Goal: Task Accomplishment & Management: Use online tool/utility

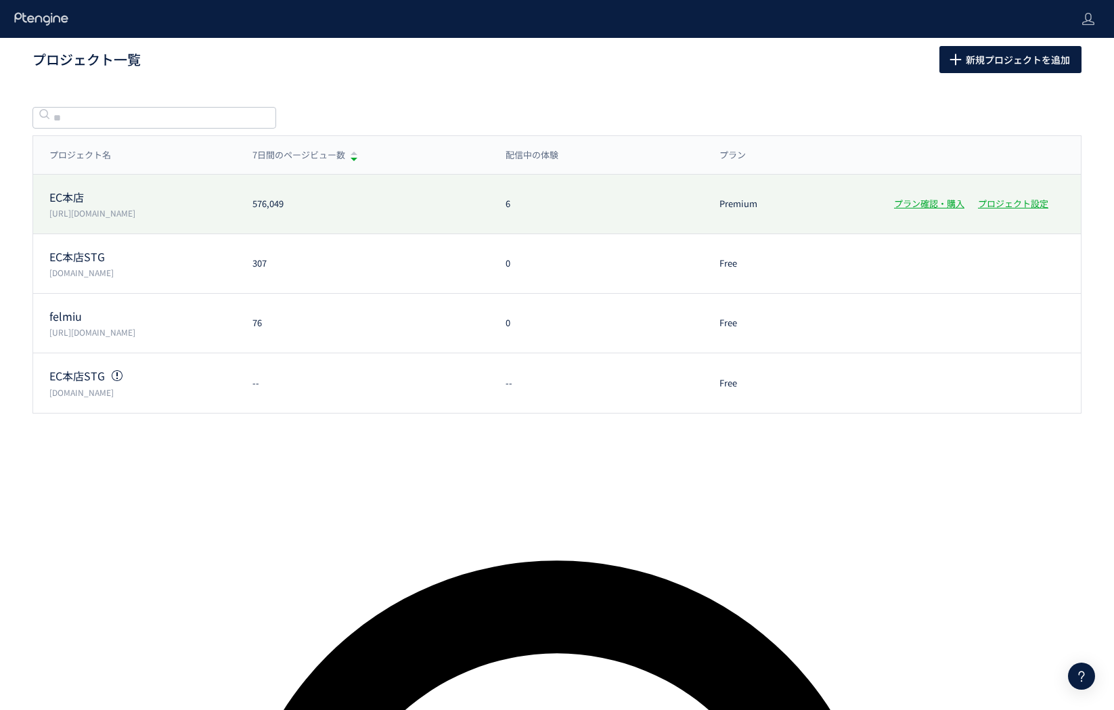
click at [122, 215] on p "[URL][DOMAIN_NAME]" at bounding box center [142, 213] width 187 height 12
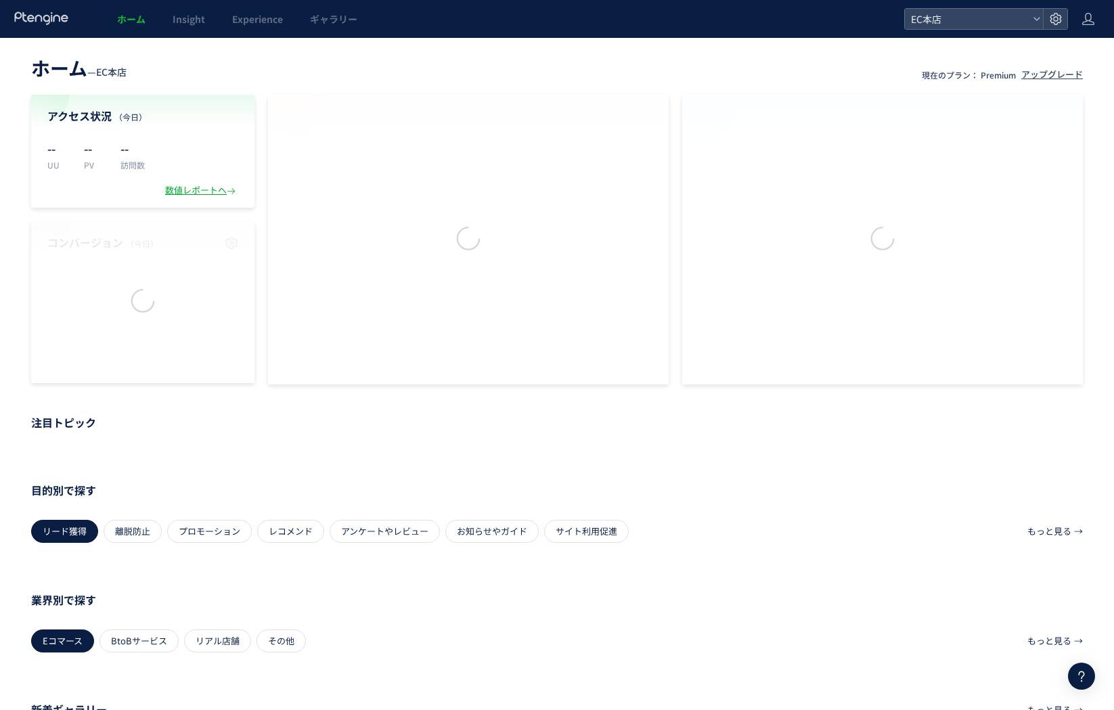
click at [126, 212] on div at bounding box center [557, 355] width 1114 height 710
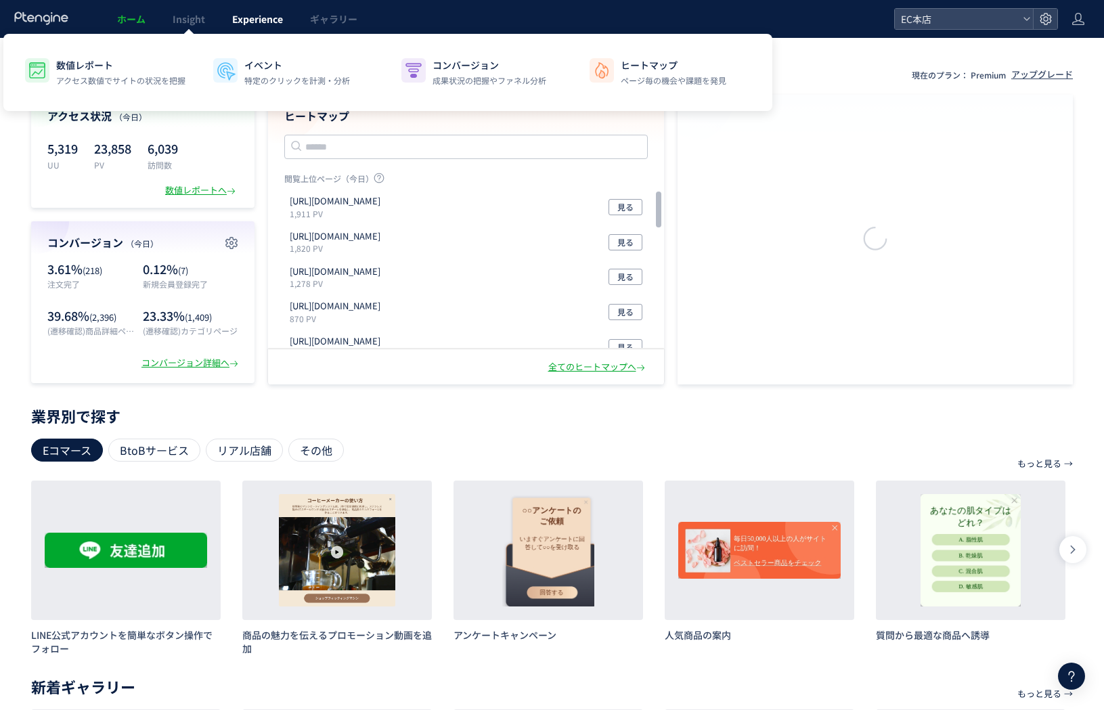
click at [245, 32] on link "Experience" at bounding box center [258, 19] width 78 height 38
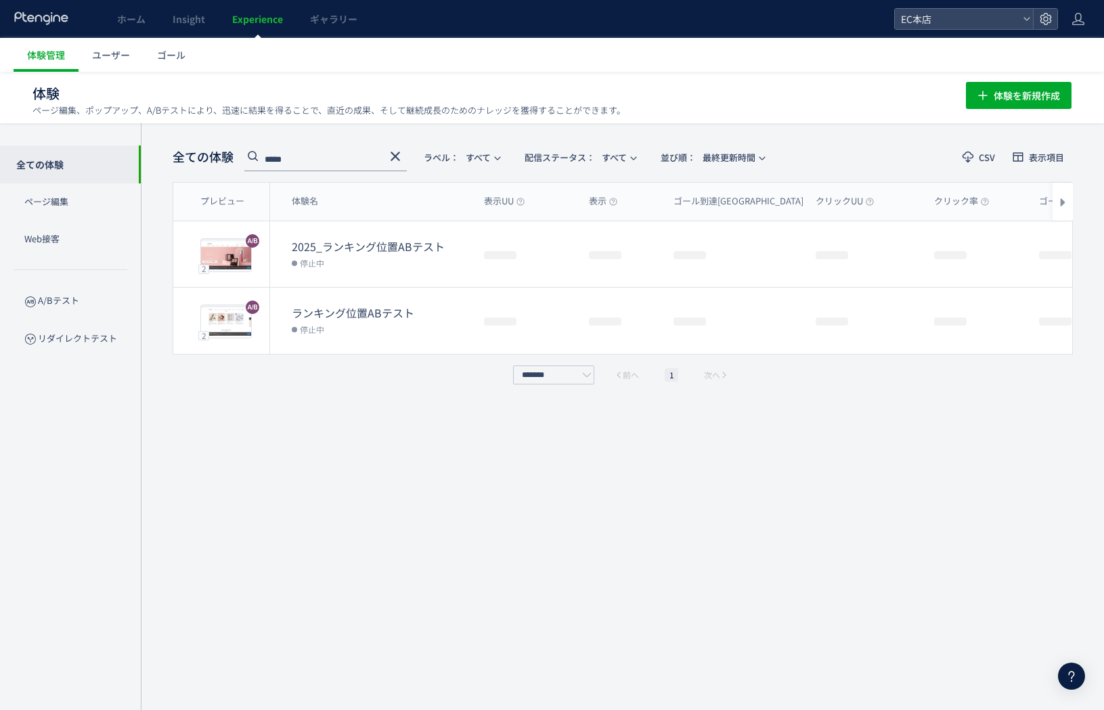
click at [381, 256] on dd "停止中" at bounding box center [382, 263] width 181 height 18
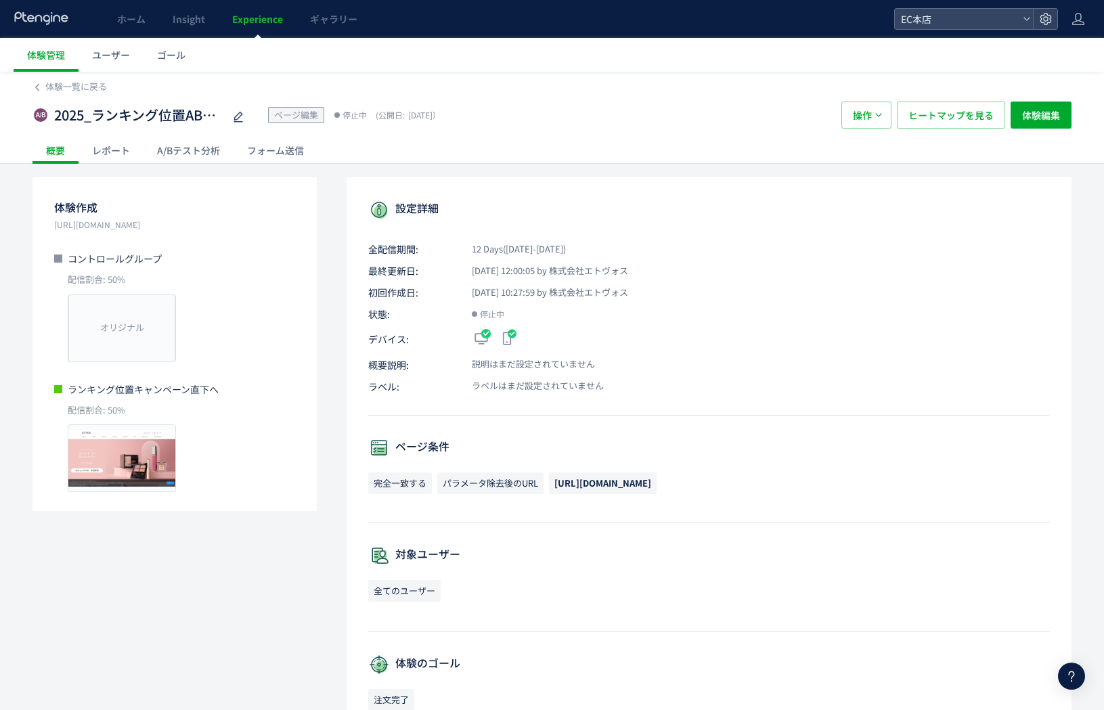
click at [225, 153] on div "A/Bテスト分析" at bounding box center [188, 150] width 90 height 27
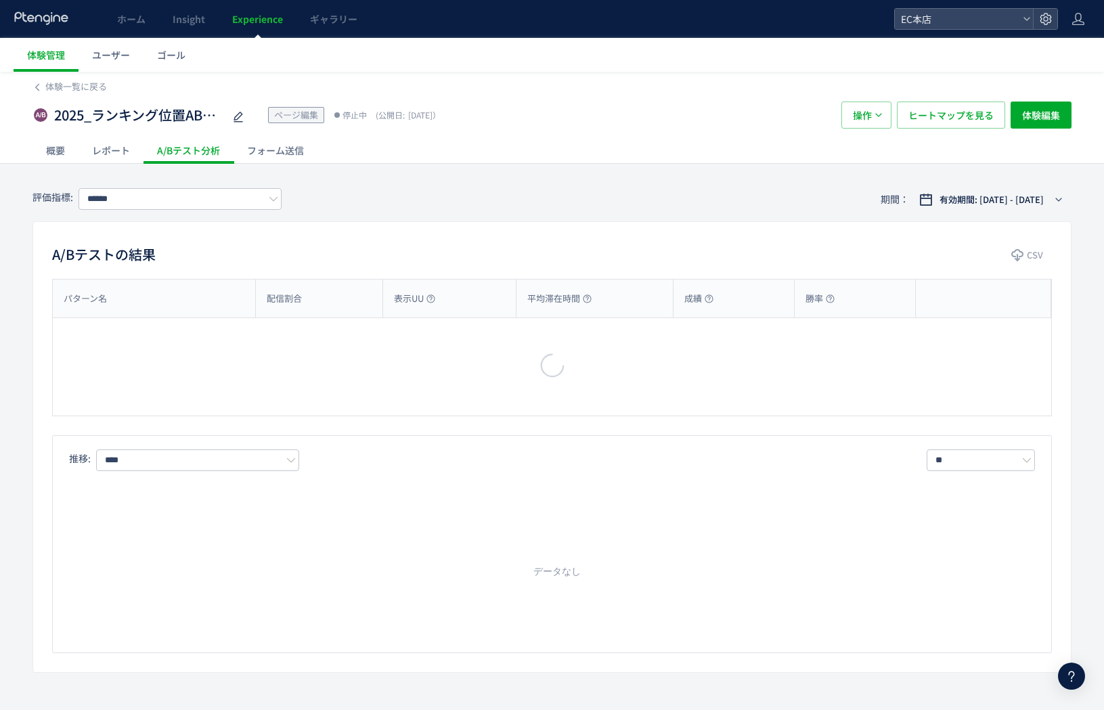
type input "****"
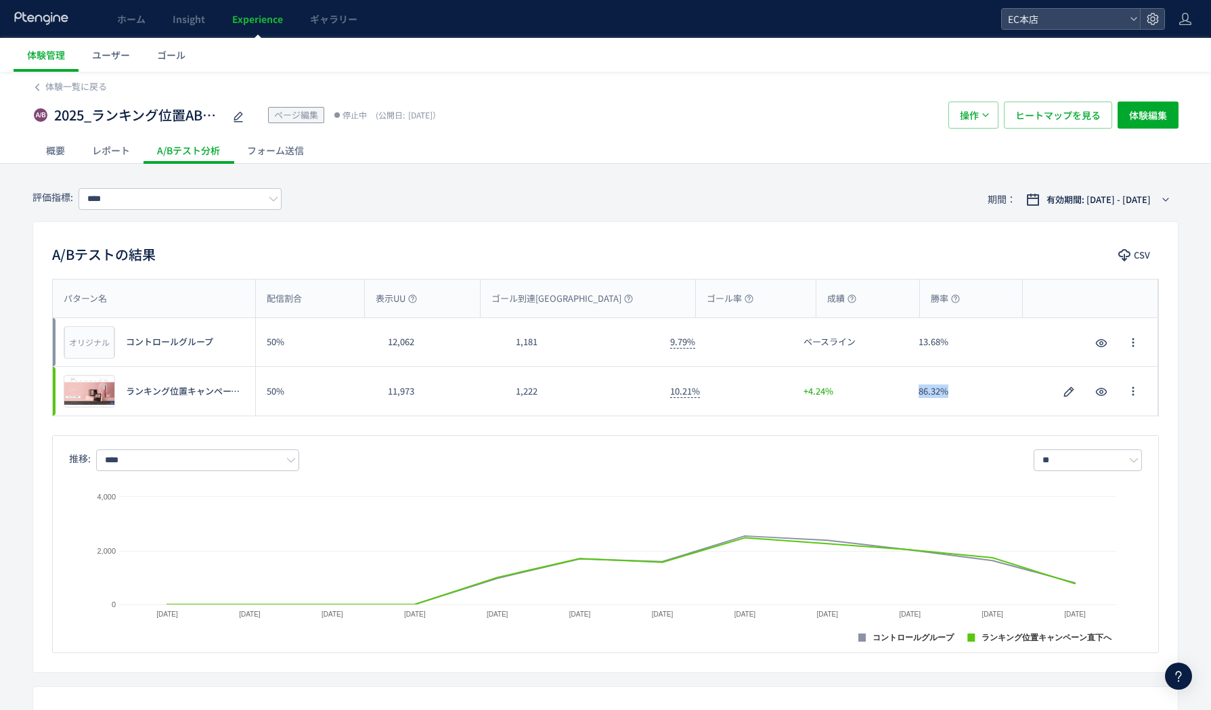
drag, startPoint x: 960, startPoint y: 393, endPoint x: 887, endPoint y: 374, distance: 74.8
click at [887, 374] on div "プレビュー ランキング位置キャンペーン直下へ 50% 11,973 1,222 10.21% +4.24% 86.32% プレビュー ランキング位置キャンペー…" at bounding box center [605, 391] width 1105 height 49
click at [717, 100] on div "2025_ランキング位置ABテスト ページ編集 停止中 (公開日: [DATE]） 操作 ヒートマップを見る 体験編集" at bounding box center [605, 114] width 1146 height 43
drag, startPoint x: 968, startPoint y: 394, endPoint x: 876, endPoint y: 395, distance: 92.0
click at [877, 395] on div "プレビュー ランキング位置キャンペーン直下へ 50% 11,973 1,222 10.21% +4.24% 86.32% プレビュー ランキング位置キャンペー…" at bounding box center [605, 391] width 1105 height 49
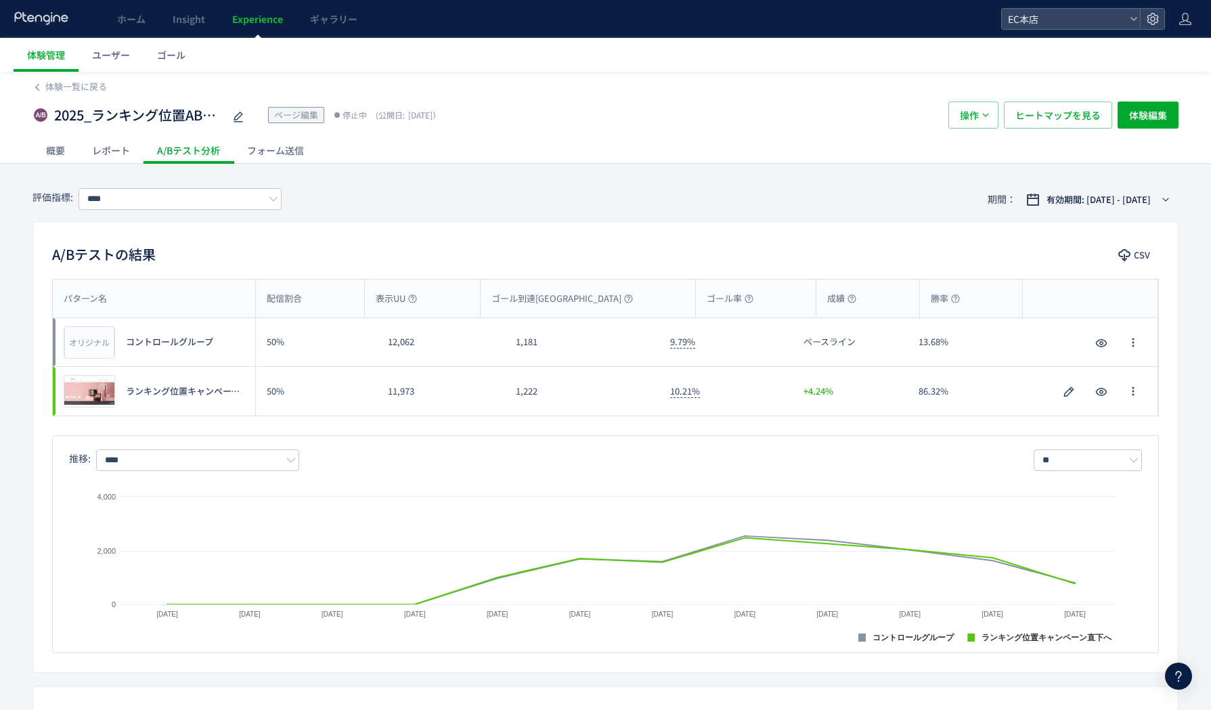
click at [260, 151] on div "フォーム送信" at bounding box center [275, 150] width 84 height 27
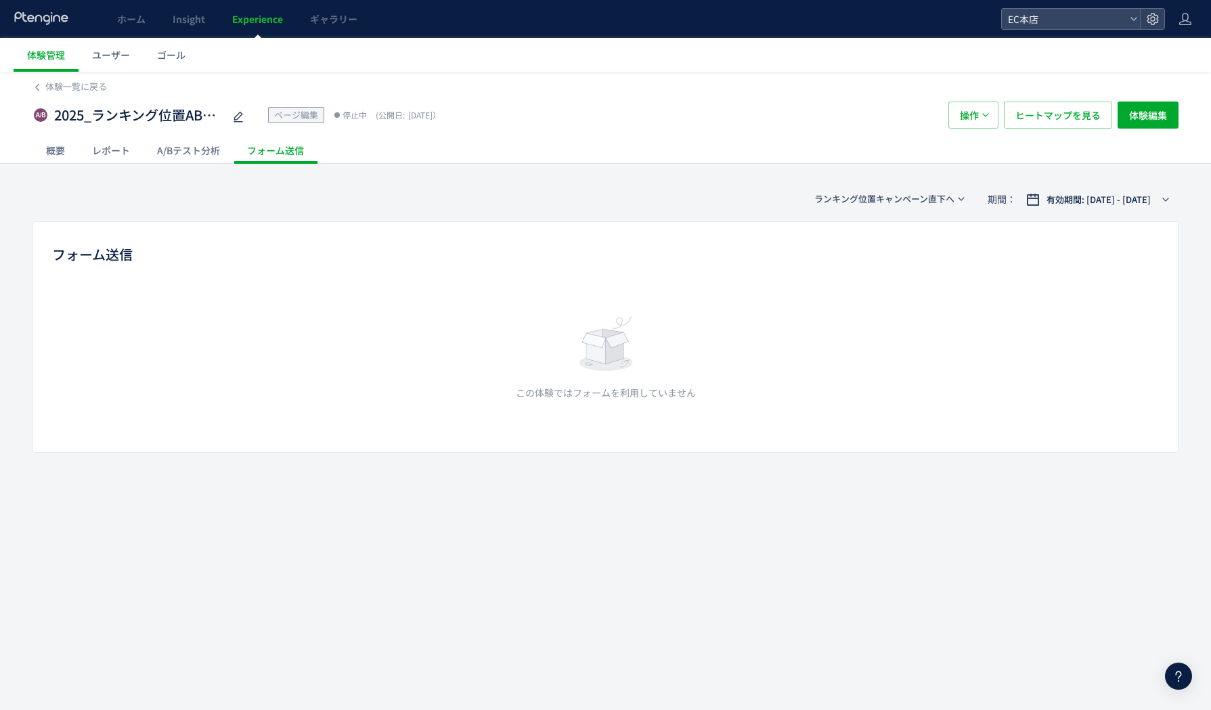
click at [166, 151] on div "A/Bテスト分析" at bounding box center [188, 150] width 90 height 27
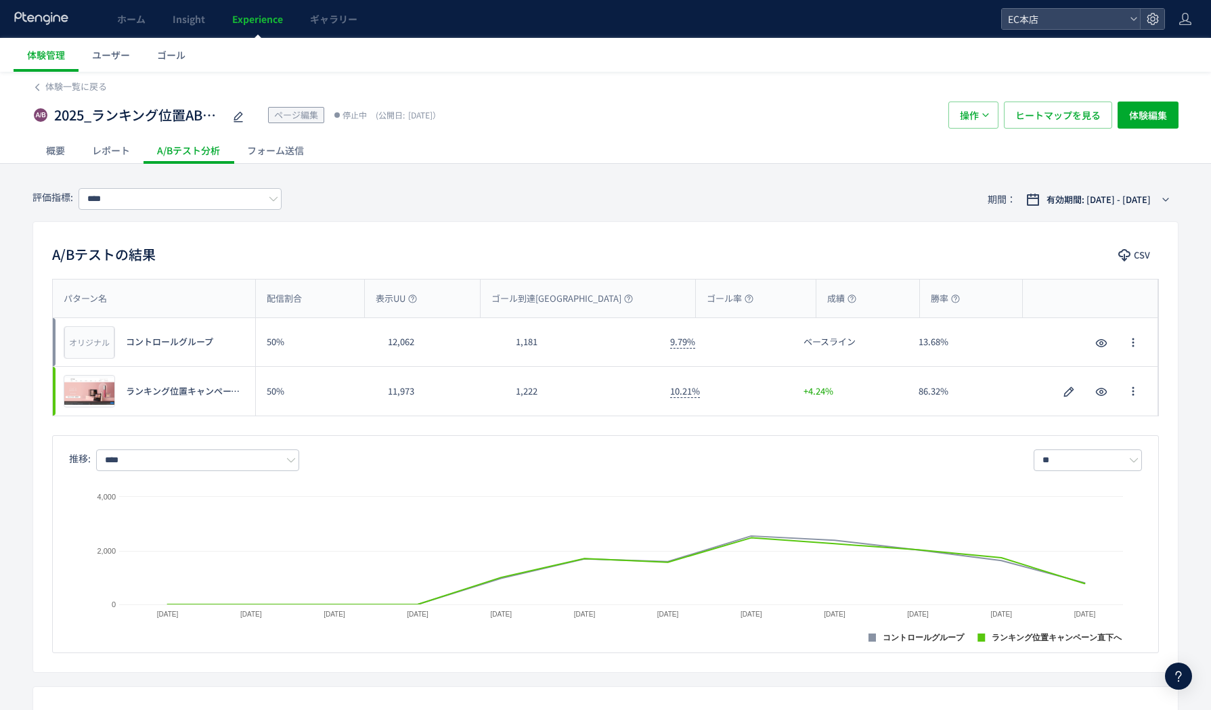
click at [106, 146] on div "レポート" at bounding box center [110, 150] width 65 height 27
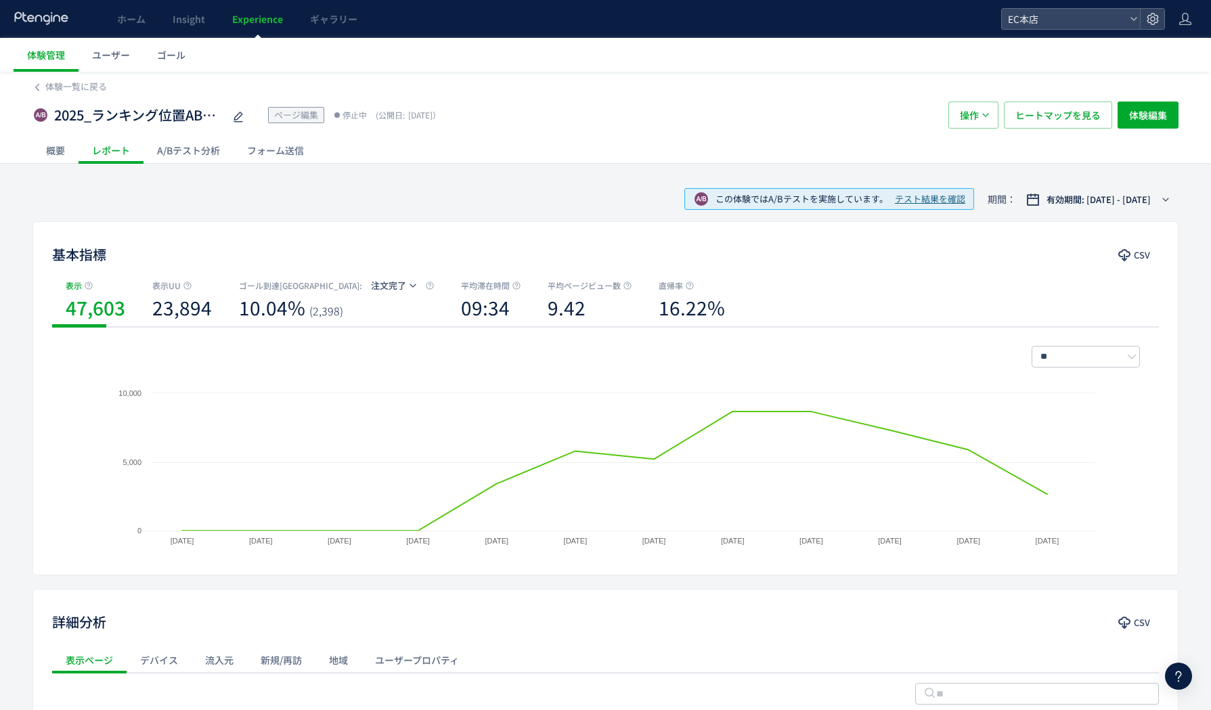
click at [45, 146] on div "概要" at bounding box center [55, 150] width 46 height 27
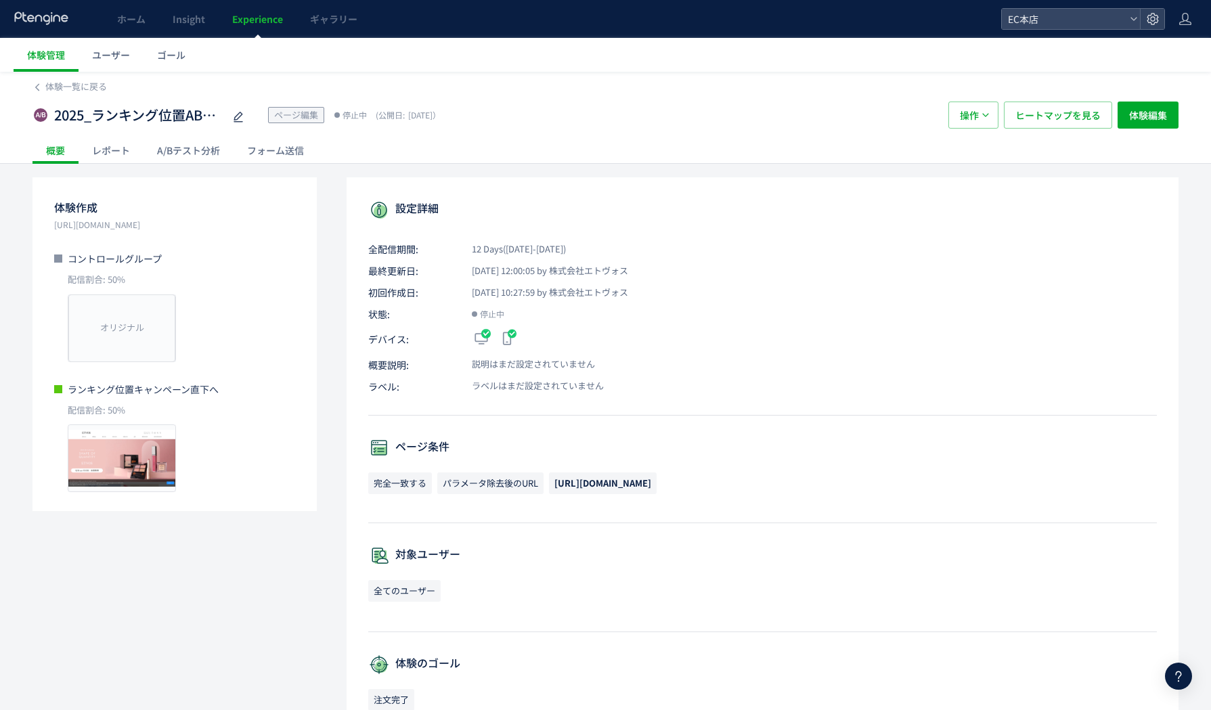
click at [204, 154] on div "A/Bテスト分析" at bounding box center [188, 150] width 90 height 27
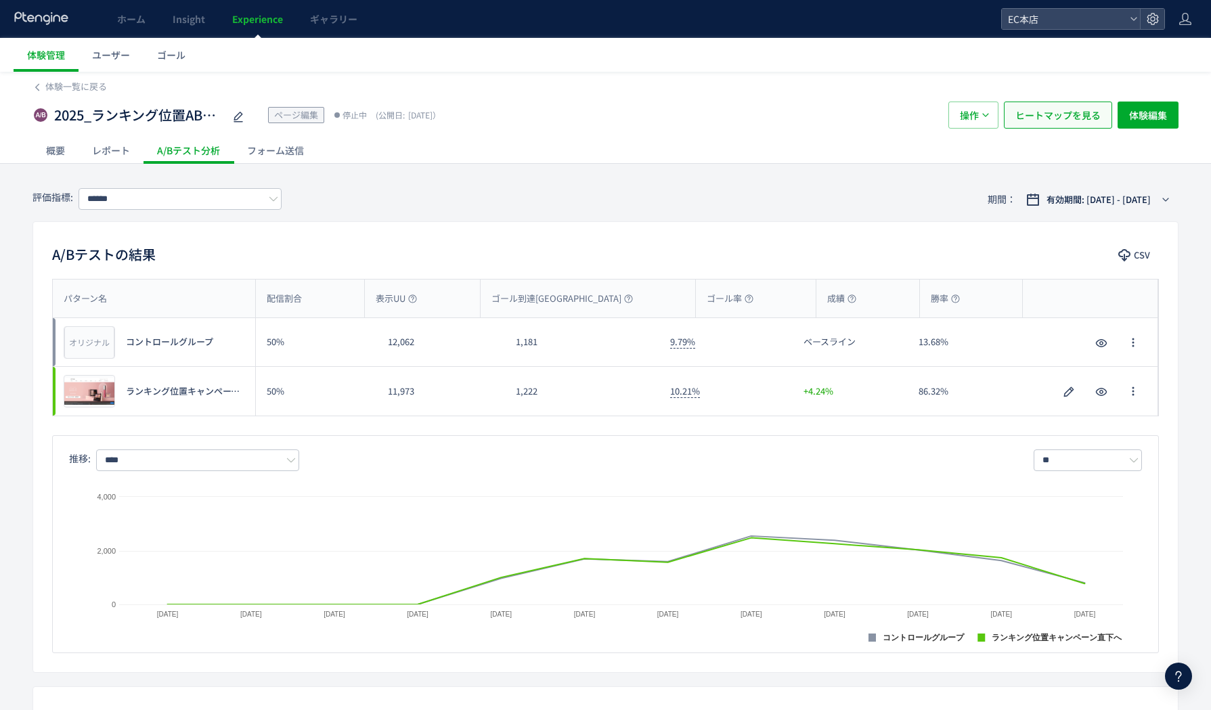
click at [1028, 113] on span "ヒートマップを見る" at bounding box center [1057, 115] width 85 height 27
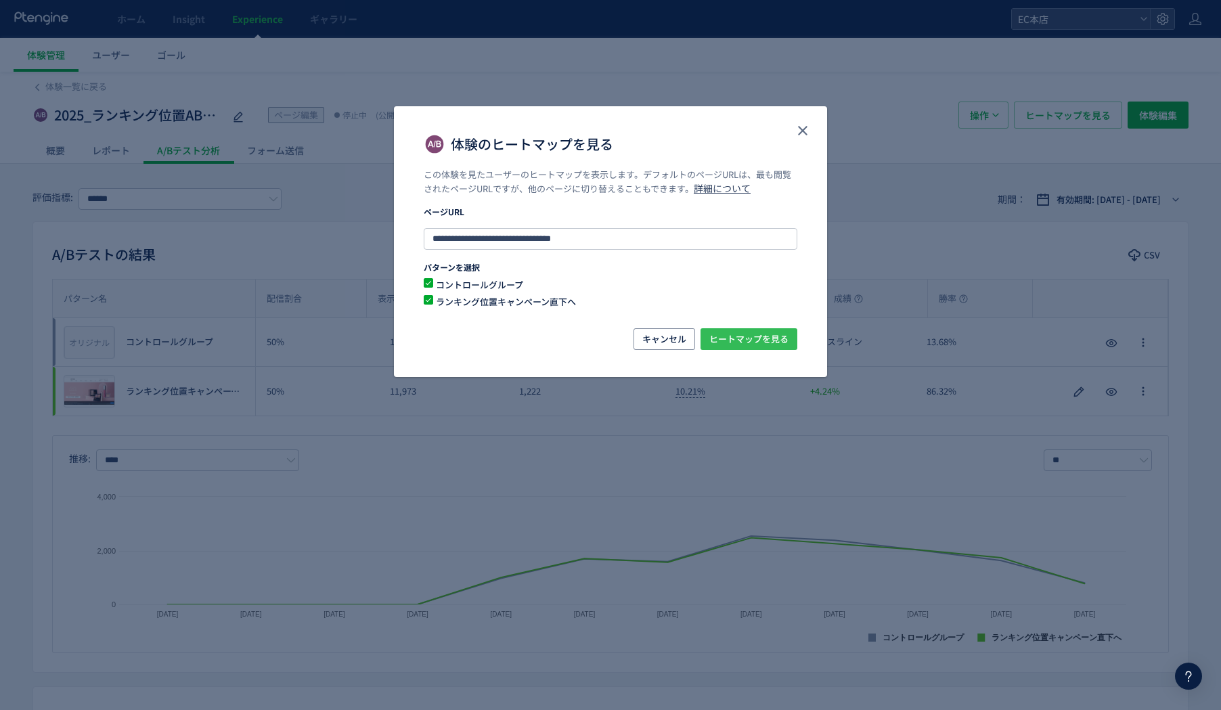
click at [792, 340] on button "ヒートマップを見る" at bounding box center [748, 339] width 97 height 22
click at [793, 129] on button "close" at bounding box center [803, 131] width 22 height 22
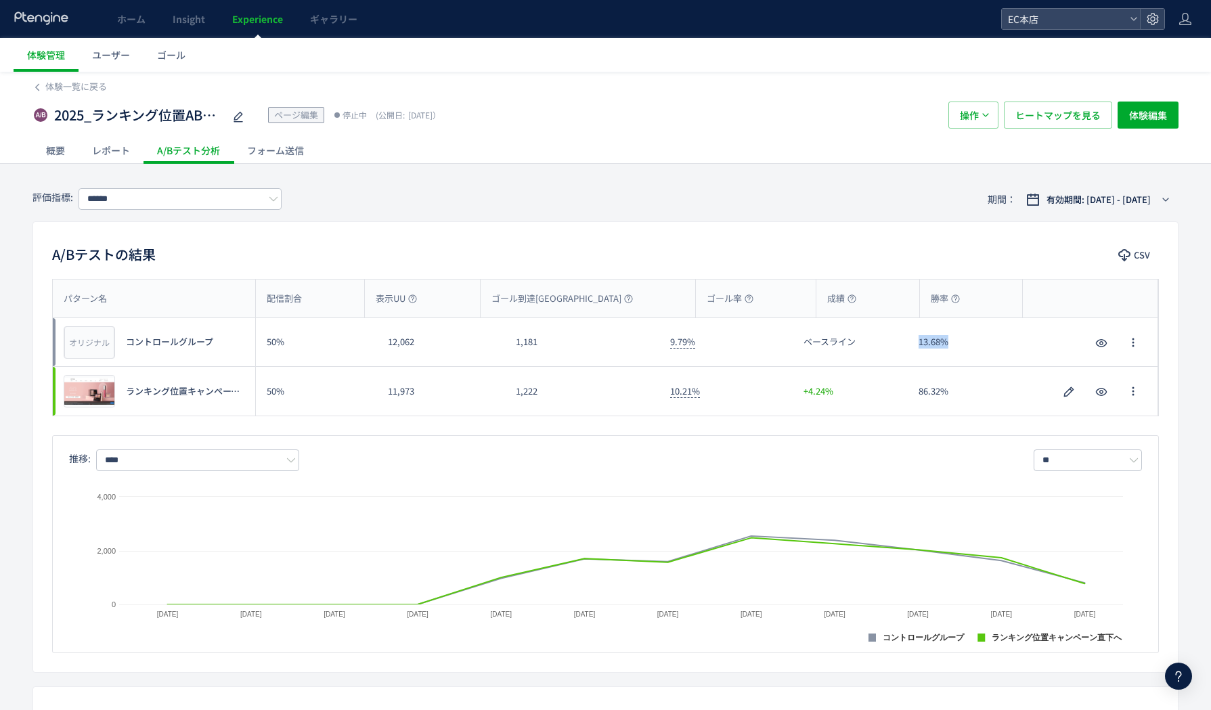
drag, startPoint x: 951, startPoint y: 344, endPoint x: 907, endPoint y: 342, distance: 44.1
click at [907, 342] on div "13.68%" at bounding box center [964, 342] width 115 height 48
click at [972, 341] on div "13.68%" at bounding box center [964, 342] width 115 height 48
click at [1042, 125] on span "ヒートマップを見る" at bounding box center [1057, 115] width 85 height 27
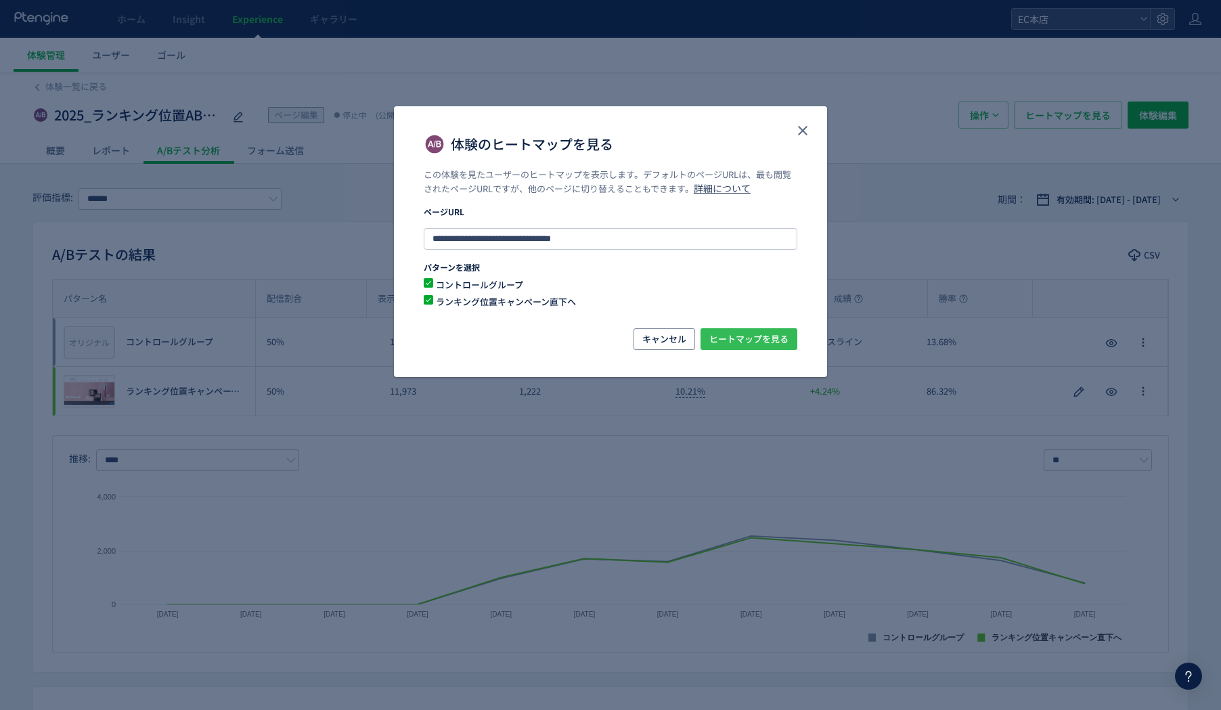
click at [755, 338] on span "ヒートマップを見る" at bounding box center [748, 339] width 79 height 22
click at [551, 296] on span "ランキング位置キャンペーン直下へ" at bounding box center [602, 301] width 338 height 13
click at [441, 295] on span "ランキング位置キャンペーン直下へ" at bounding box center [602, 301] width 338 height 13
click at [468, 342] on div "キャンセル ヒートマップを見る" at bounding box center [611, 339] width 374 height 22
click at [732, 337] on span "ヒートマップを見る" at bounding box center [748, 339] width 79 height 22
